Goal: Entertainment & Leisure: Consume media (video, audio)

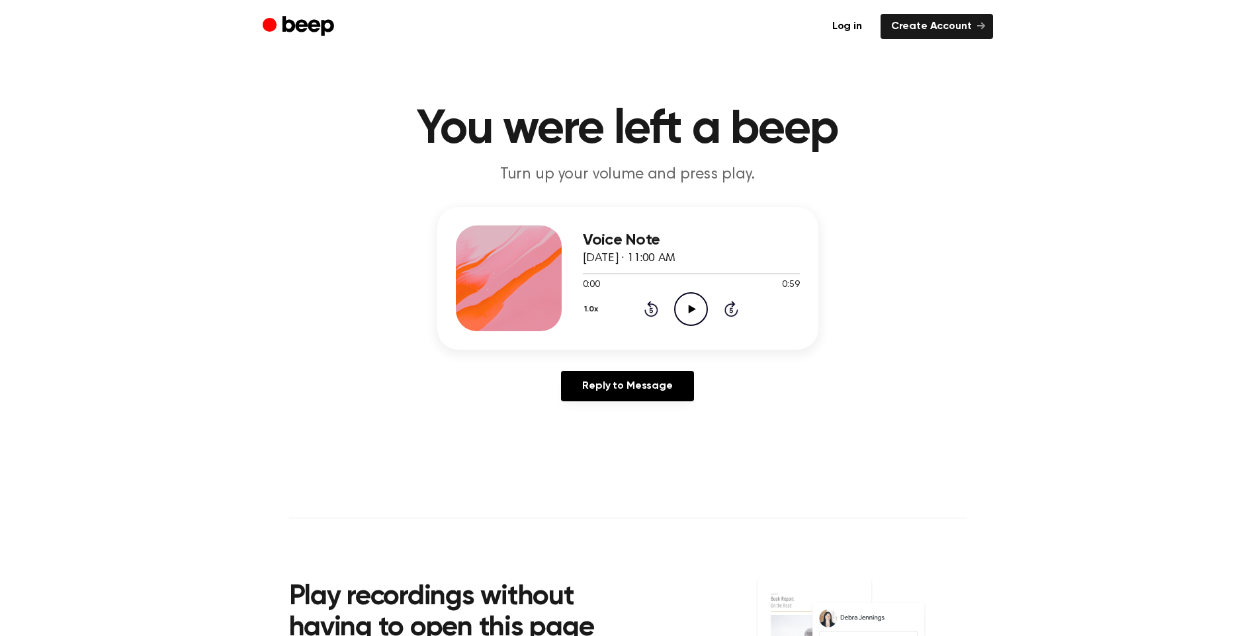
click at [692, 304] on icon "Play Audio" at bounding box center [691, 309] width 34 height 34
click at [680, 315] on icon "Play Audio" at bounding box center [691, 309] width 34 height 34
click at [650, 314] on icon "Rewind 5 seconds" at bounding box center [650, 308] width 15 height 17
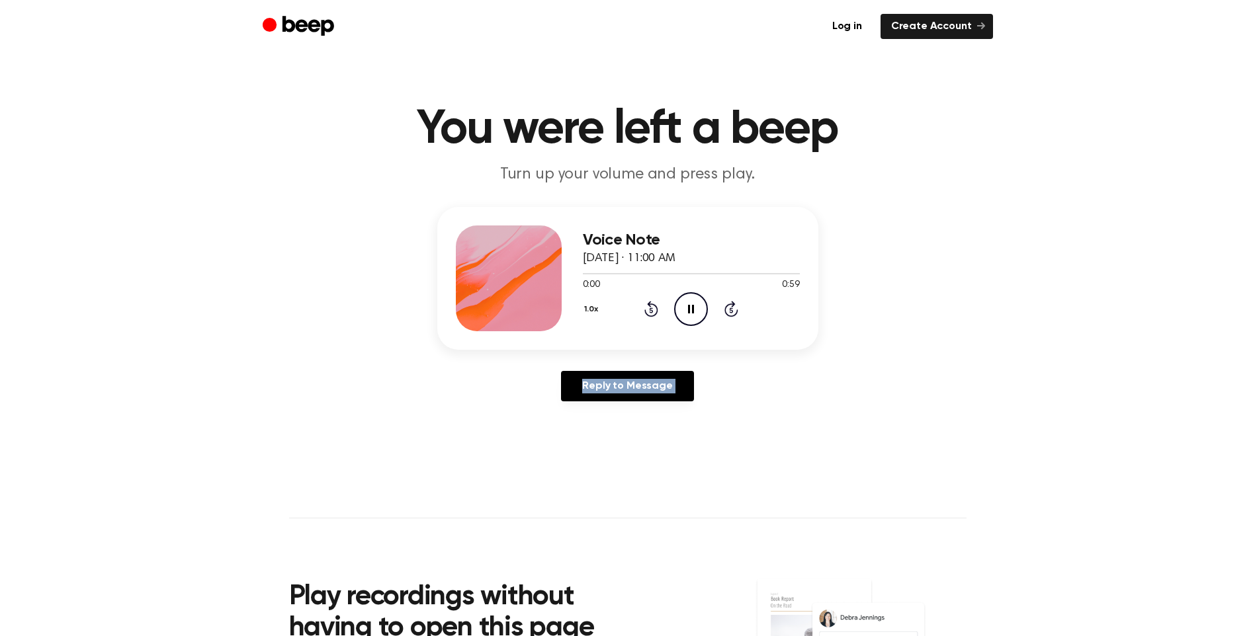
click at [650, 314] on icon "Rewind 5 seconds" at bounding box center [650, 308] width 15 height 17
click at [984, 258] on div "Voice Note August 15, 2025 · 11:00 AM 0:00 0:59 Your browser does not support t…" at bounding box center [627, 309] width 1223 height 205
click at [689, 306] on icon at bounding box center [691, 309] width 6 height 9
click at [696, 325] on icon "Play Audio" at bounding box center [691, 309] width 34 height 34
click at [1196, 419] on main "You were left a beep Turn up your volume and press play. Voice Note August 15, …" at bounding box center [627, 407] width 1255 height 815
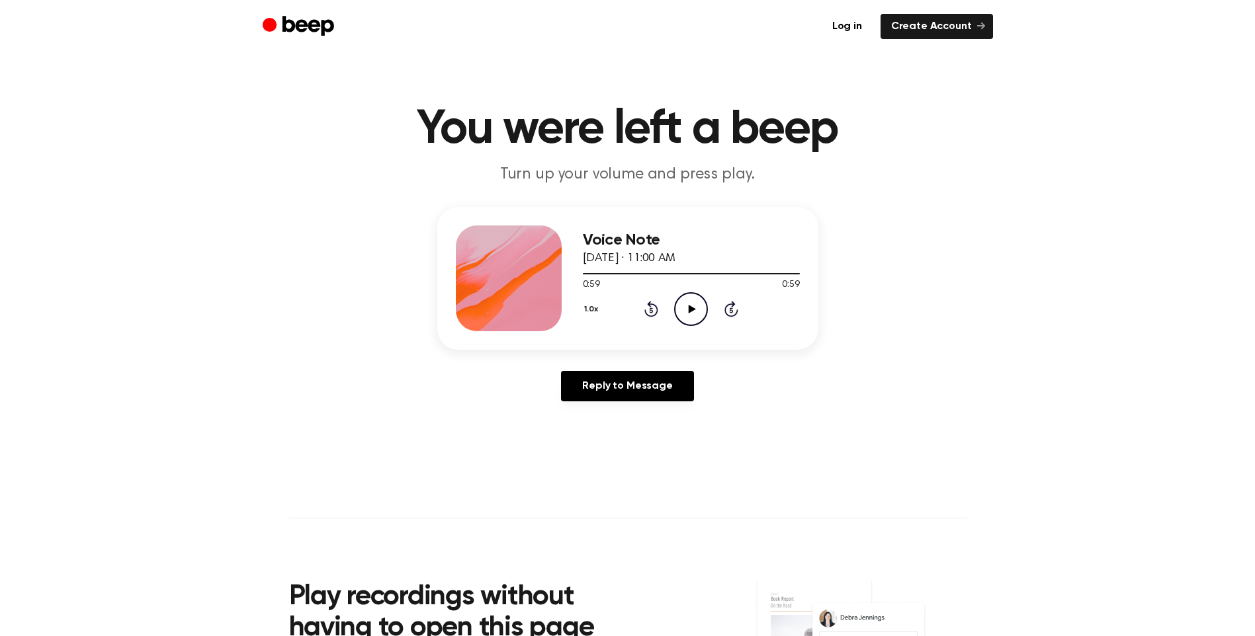
click at [702, 297] on circle at bounding box center [691, 309] width 32 height 32
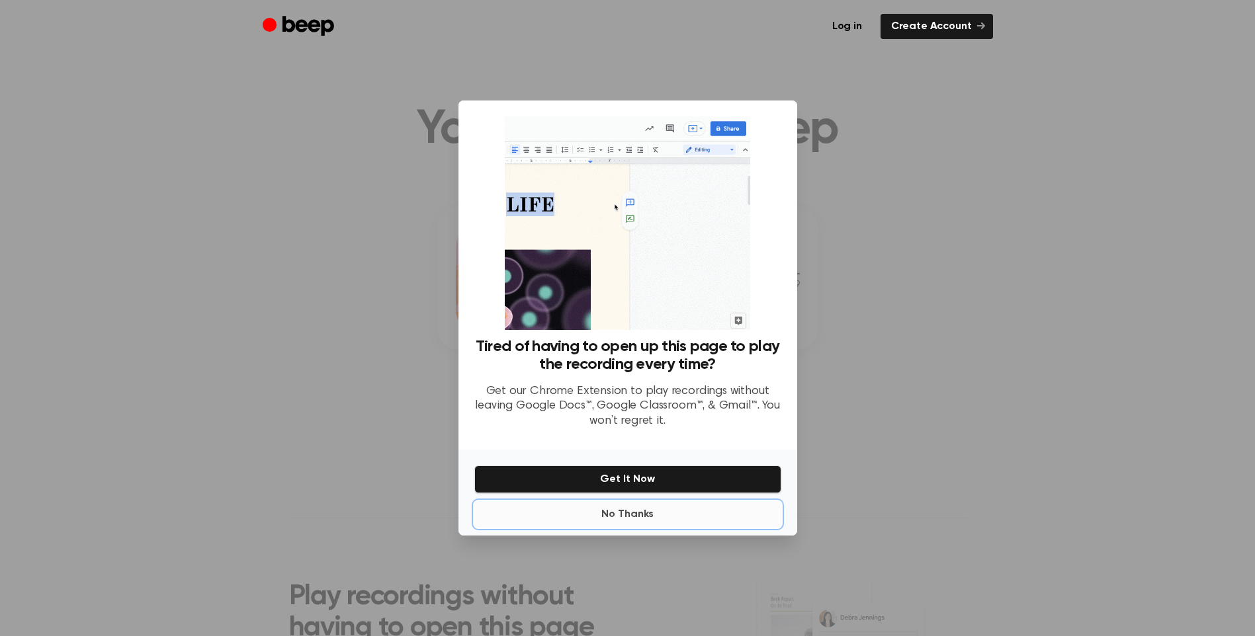
click at [616, 516] on button "No Thanks" at bounding box center [627, 514] width 307 height 26
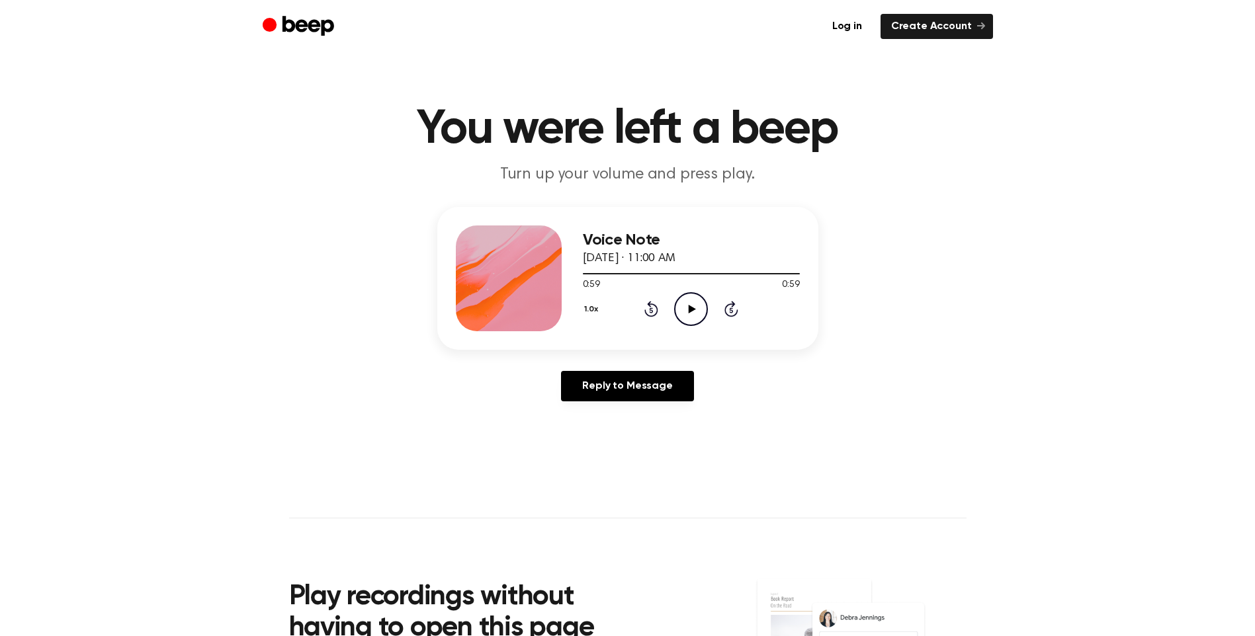
click at [685, 307] on icon "Play Audio" at bounding box center [691, 309] width 34 height 34
click at [647, 314] on icon at bounding box center [651, 309] width 14 height 16
click at [644, 316] on icon "Rewind 5 seconds" at bounding box center [650, 308] width 15 height 17
click at [704, 304] on icon "Play Audio" at bounding box center [691, 309] width 34 height 34
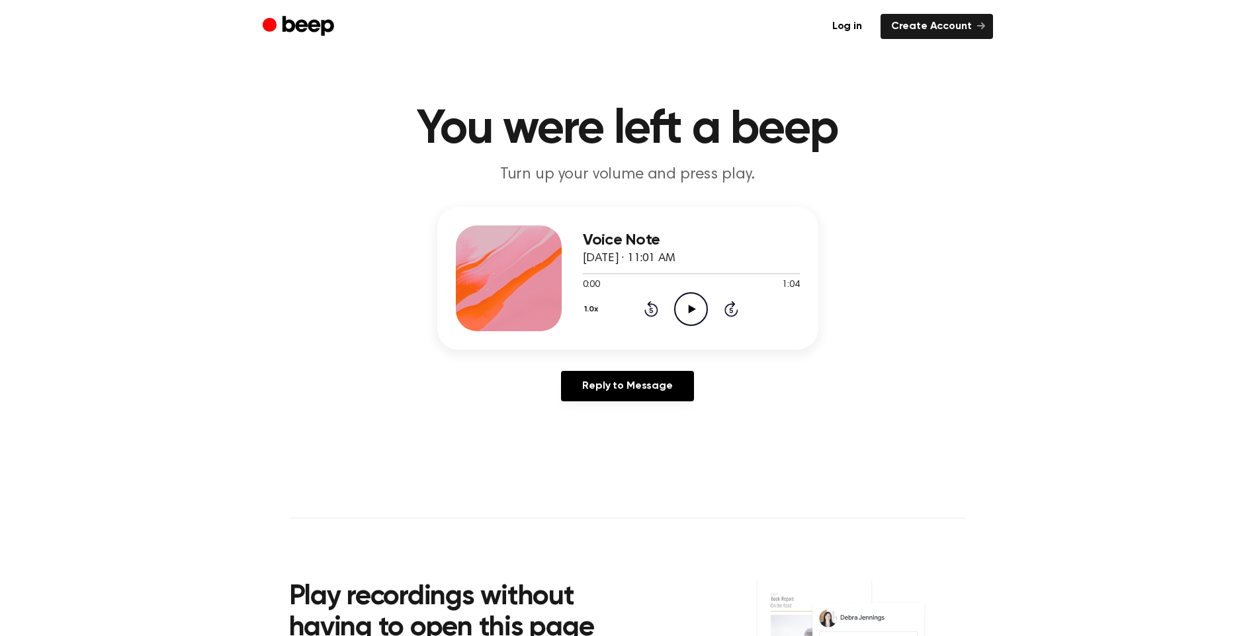
click at [701, 298] on icon "Play Audio" at bounding box center [691, 309] width 34 height 34
click at [647, 309] on icon "Rewind 5 seconds" at bounding box center [650, 308] width 15 height 17
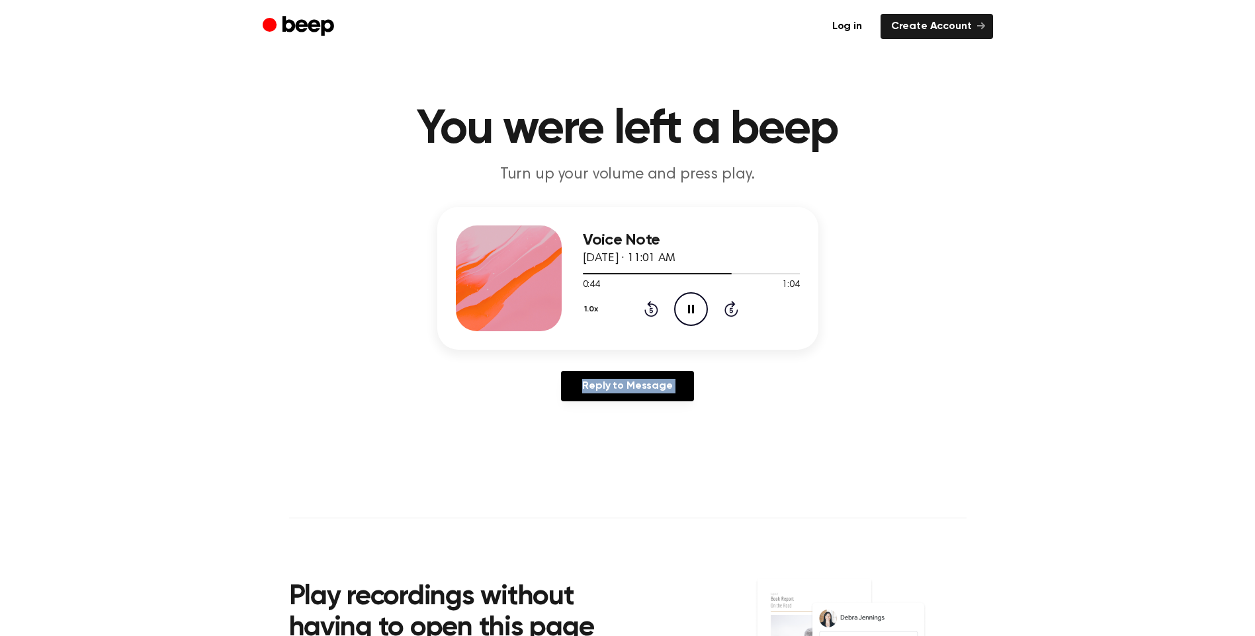
click at [647, 309] on icon "Rewind 5 seconds" at bounding box center [650, 308] width 15 height 17
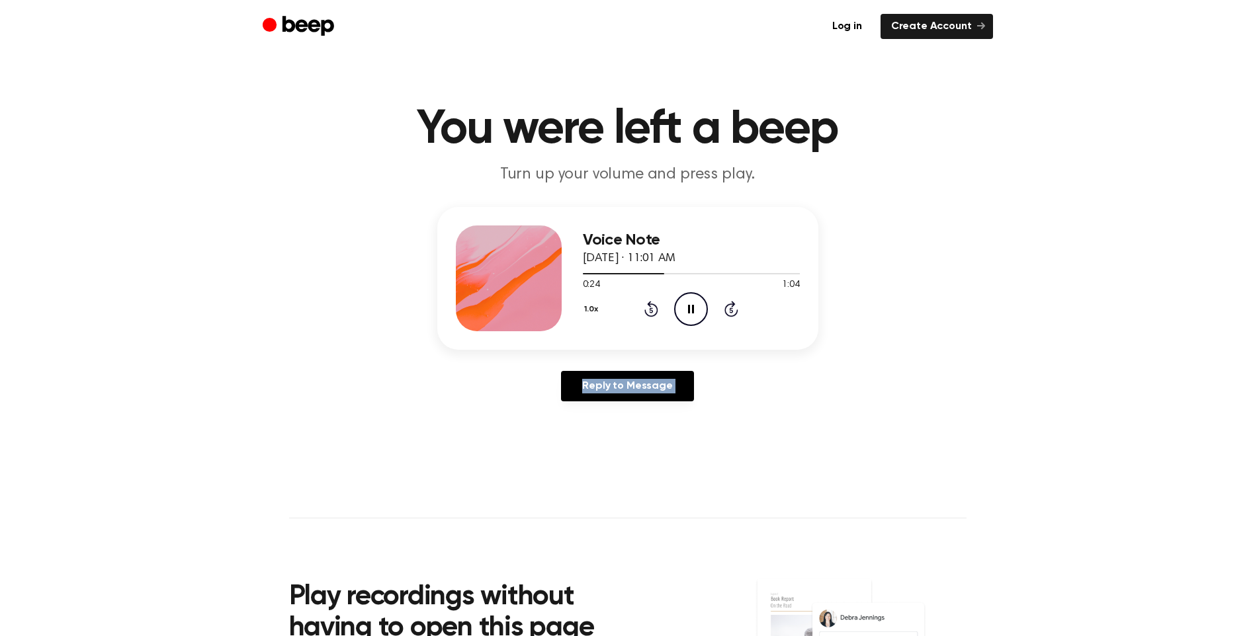
click at [647, 309] on icon "Rewind 5 seconds" at bounding box center [650, 308] width 15 height 17
click at [937, 226] on div "Voice Note [DATE] · 11:01 AM 0:00 1:04 Your browser does not support the [objec…" at bounding box center [627, 309] width 1223 height 205
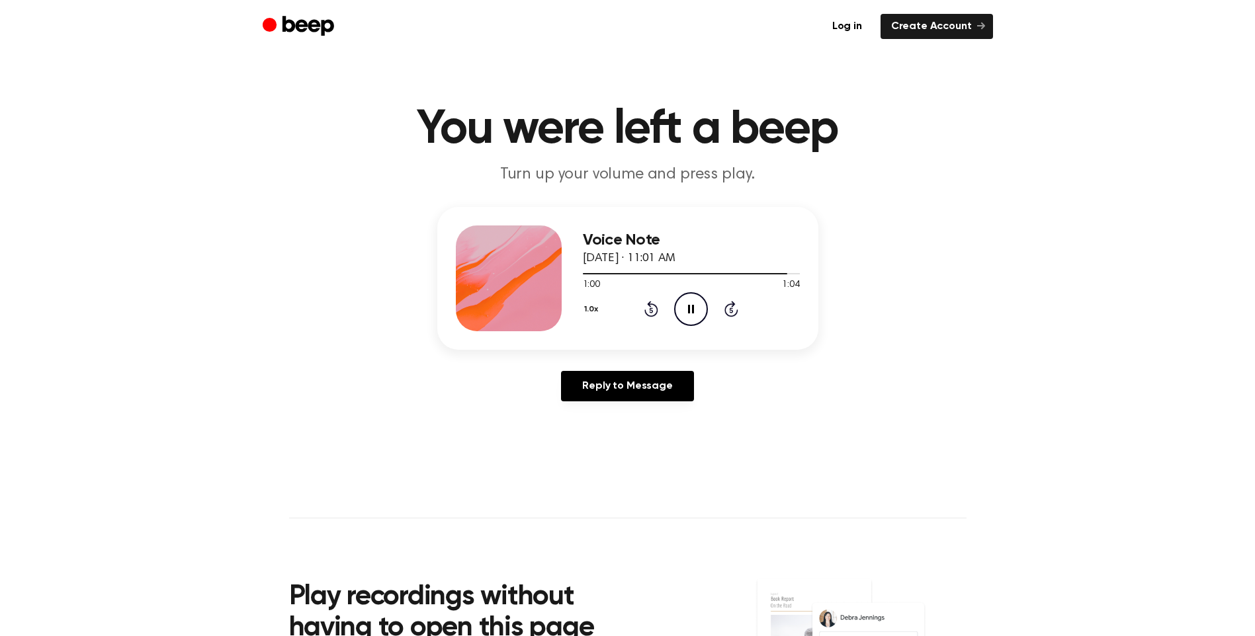
click at [688, 308] on icon at bounding box center [691, 309] width 6 height 9
